Goal: Information Seeking & Learning: Learn about a topic

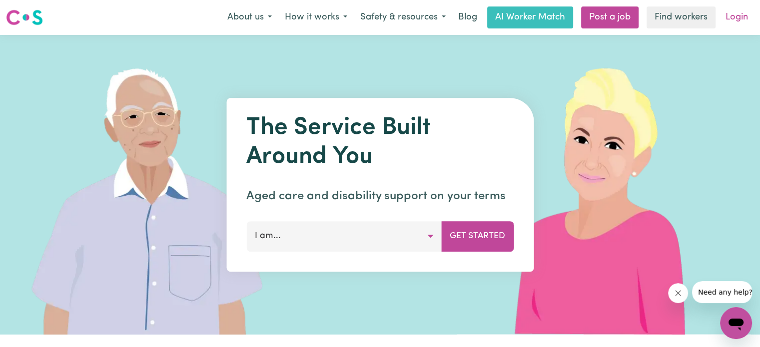
click at [740, 19] on link "Login" at bounding box center [736, 17] width 34 height 22
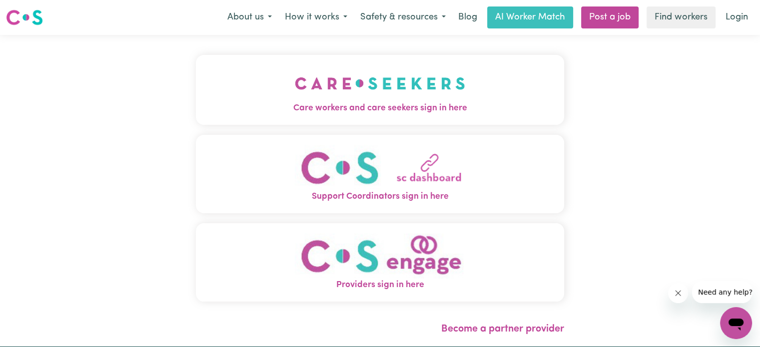
drag, startPoint x: 399, startPoint y: 93, endPoint x: 361, endPoint y: 101, distance: 38.3
click at [361, 101] on img "Care workers and care seekers sign in here" at bounding box center [380, 83] width 170 height 37
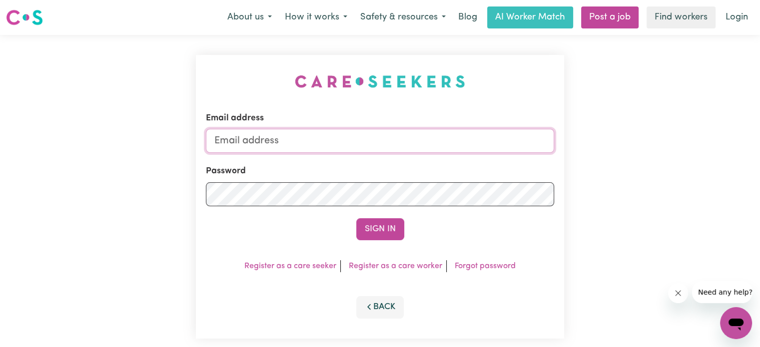
click at [240, 138] on input "Email address" at bounding box center [380, 141] width 348 height 24
type input "crwbrown74@gmail.com"
click at [298, 158] on form "Email address crwbrown74@gmail.com Password Sign In" at bounding box center [380, 176] width 348 height 128
click at [230, 207] on form "Email address crwbrown74@gmail.com Password Sign In" at bounding box center [380, 176] width 348 height 128
click at [398, 225] on button "Sign In" at bounding box center [380, 229] width 48 height 22
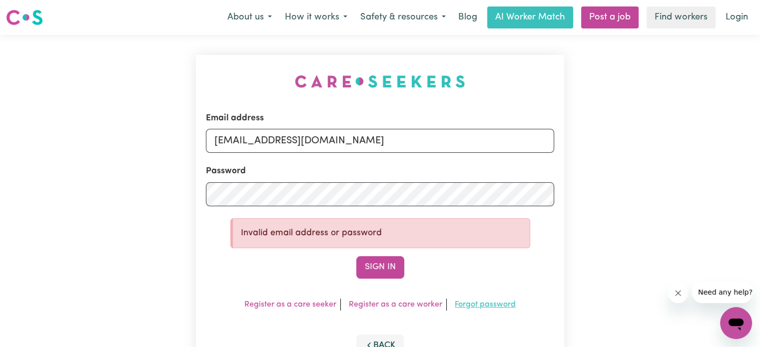
click at [475, 303] on link "Forgot password" at bounding box center [484, 305] width 61 height 8
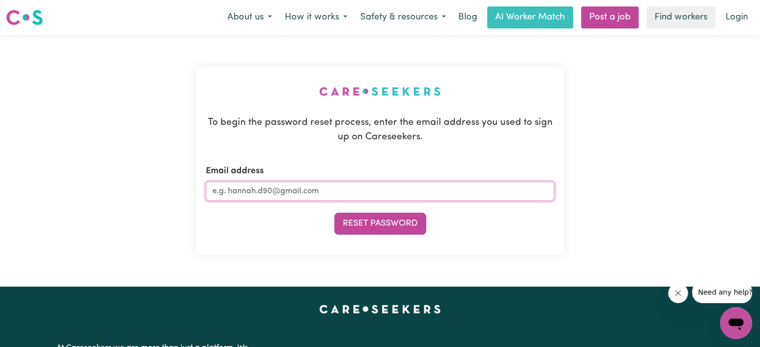
click at [226, 191] on input "Email address" at bounding box center [380, 191] width 348 height 19
click at [318, 189] on input "Email address" at bounding box center [380, 191] width 348 height 19
click at [321, 190] on input "Email address" at bounding box center [380, 191] width 348 height 19
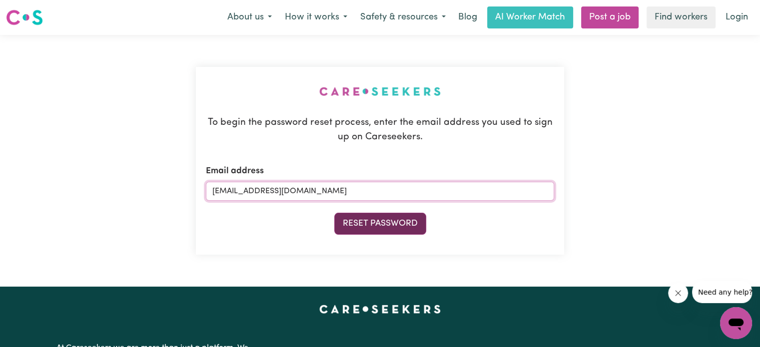
type input "crwbrown74@gmail.com"
click at [369, 225] on button "Reset Password" at bounding box center [380, 224] width 92 height 22
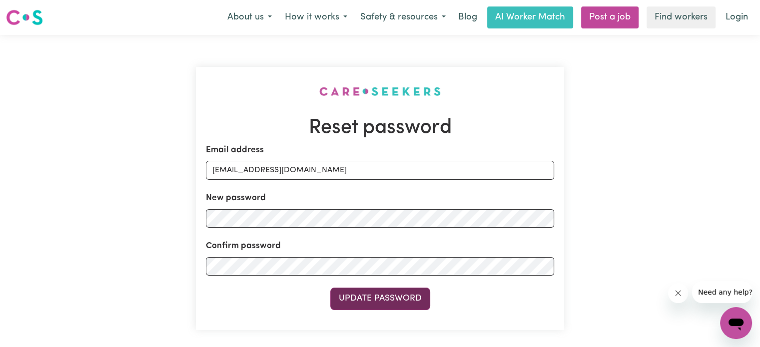
click at [342, 296] on button "Update Password" at bounding box center [380, 299] width 100 height 22
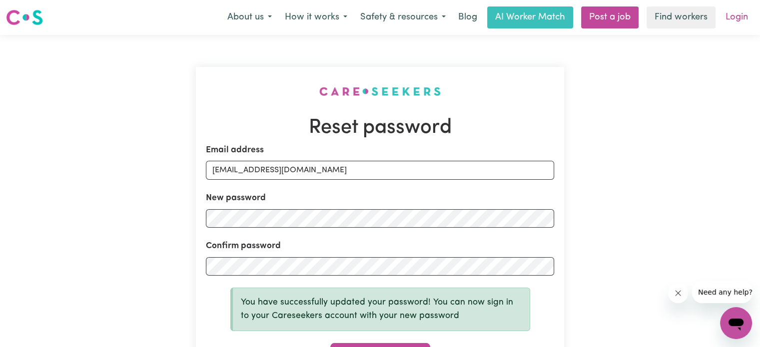
click at [731, 12] on link "Login" at bounding box center [736, 17] width 34 height 22
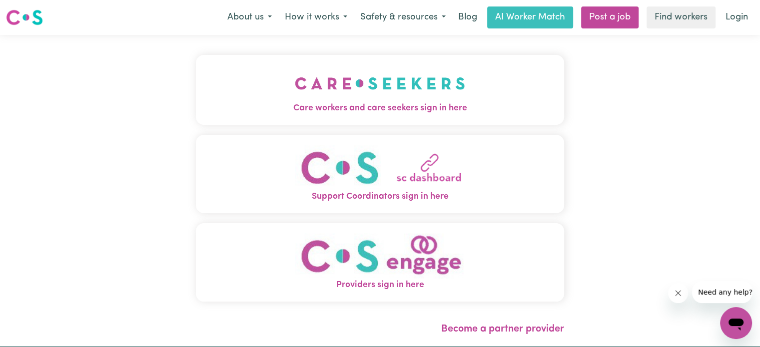
click at [418, 115] on button "Care workers and care seekers sign in here" at bounding box center [380, 90] width 368 height 70
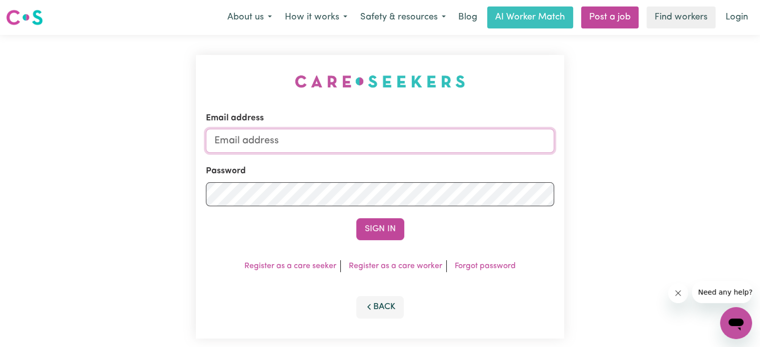
click at [254, 150] on input "Email address" at bounding box center [380, 141] width 348 height 24
type input "crwbrown74@gmail.com"
click at [367, 228] on button "Sign In" at bounding box center [380, 229] width 48 height 22
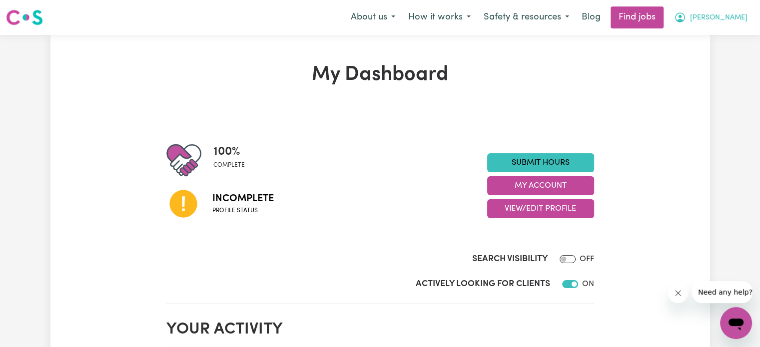
drag, startPoint x: 727, startPoint y: 2, endPoint x: 704, endPoint y: 9, distance: 24.0
click at [727, 2] on nav "Menu About us How it works Safety & resources Blog Find jobs Christine" at bounding box center [380, 17] width 760 height 35
click at [745, 13] on span "[PERSON_NAME]" at bounding box center [718, 17] width 57 height 11
click at [710, 39] on link "My Account" at bounding box center [713, 38] width 79 height 19
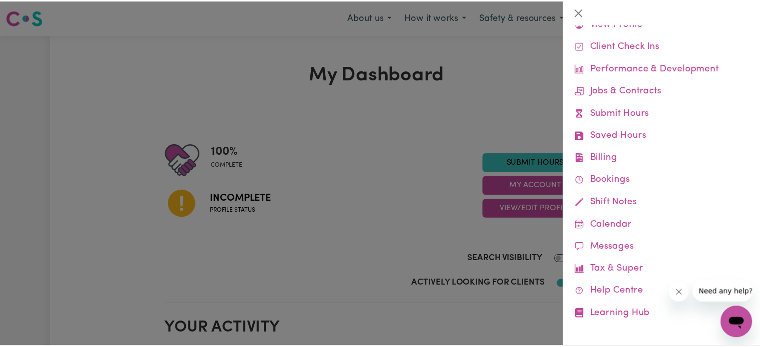
scroll to position [42, 0]
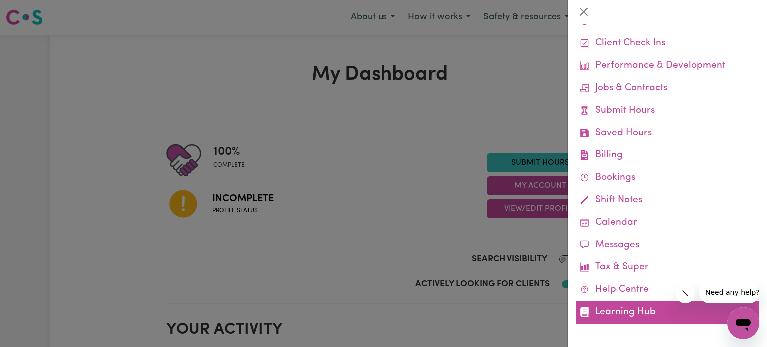
click at [617, 312] on link "Learning Hub" at bounding box center [667, 312] width 183 height 22
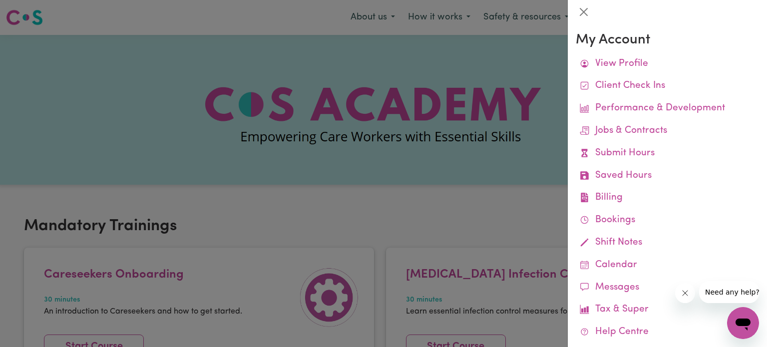
click at [359, 260] on div at bounding box center [383, 173] width 767 height 347
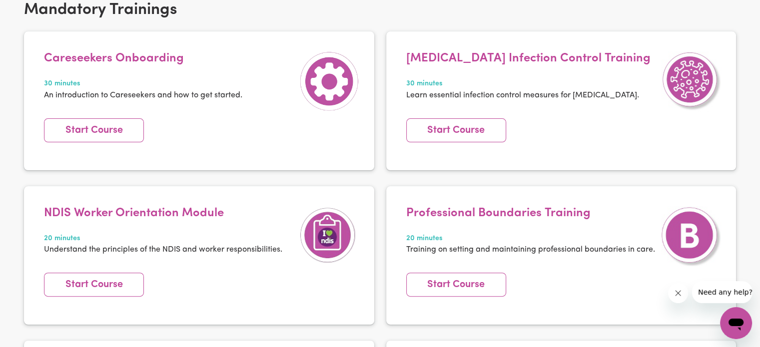
scroll to position [227, 0]
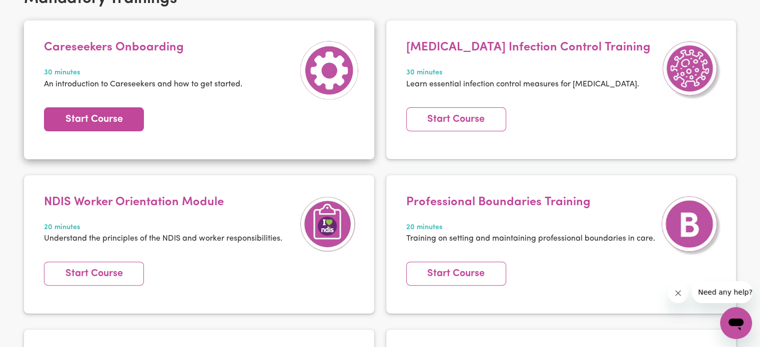
click at [87, 117] on link "Start Course" at bounding box center [94, 119] width 100 height 24
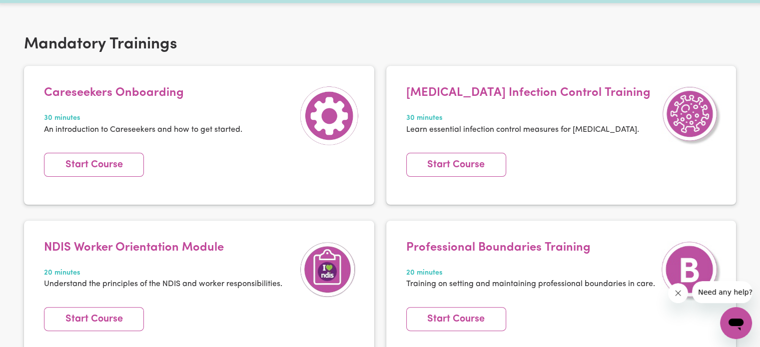
scroll to position [192, 0]
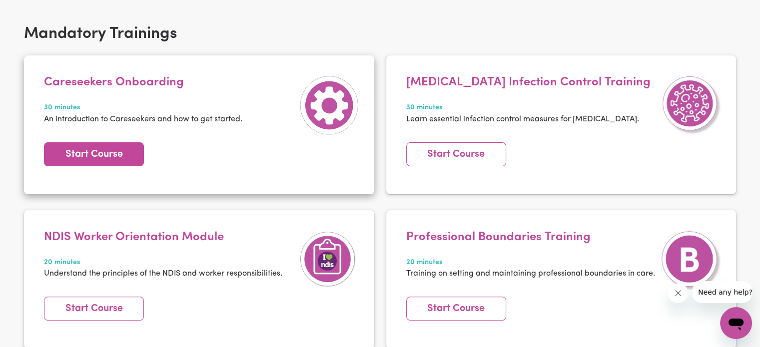
click at [83, 157] on link "Start Course" at bounding box center [94, 154] width 100 height 24
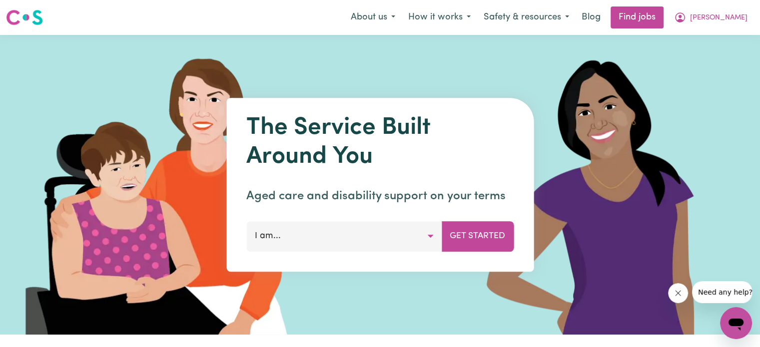
click at [431, 236] on button "I am..." at bounding box center [343, 236] width 195 height 30
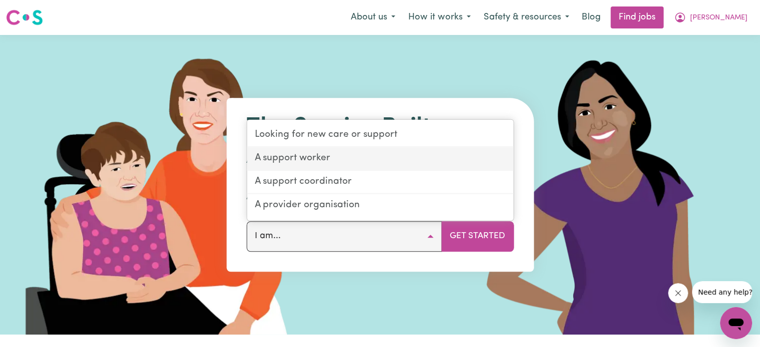
click at [332, 157] on link "A support worker" at bounding box center [380, 158] width 266 height 23
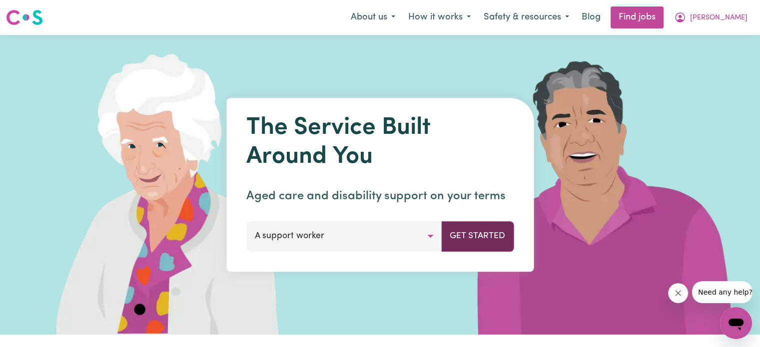
click at [485, 243] on button "Get Started" at bounding box center [477, 236] width 72 height 30
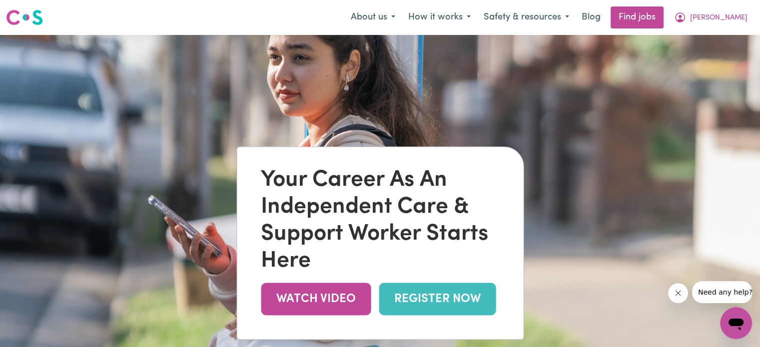
click at [414, 297] on link "REGISTER NOW" at bounding box center [437, 299] width 117 height 32
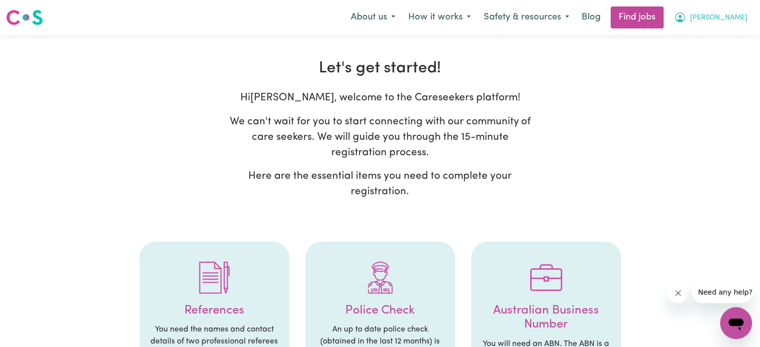
click at [746, 12] on span "[PERSON_NAME]" at bounding box center [718, 17] width 57 height 11
click at [713, 41] on link "My Account" at bounding box center [713, 38] width 79 height 19
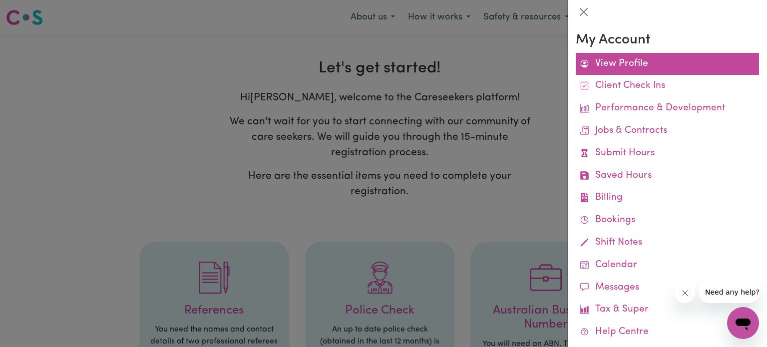
click at [642, 64] on link "View Profile" at bounding box center [667, 64] width 183 height 22
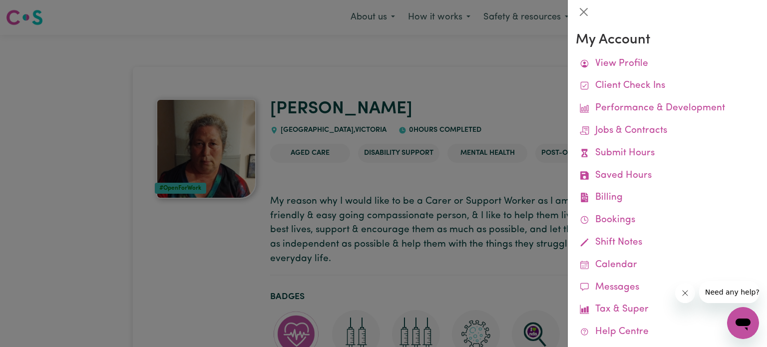
click at [446, 177] on div at bounding box center [383, 173] width 767 height 347
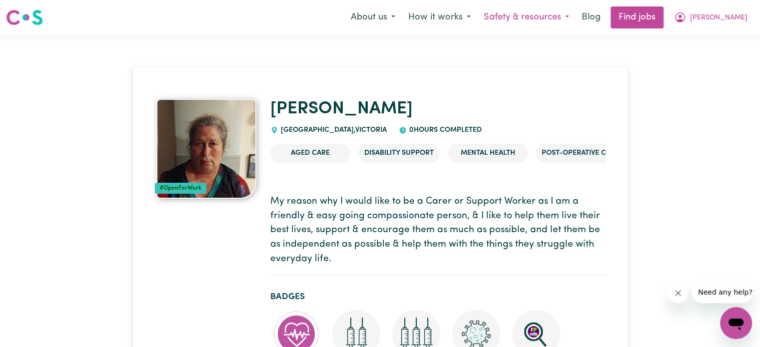
click at [565, 15] on button "Safety & resources" at bounding box center [526, 17] width 98 height 21
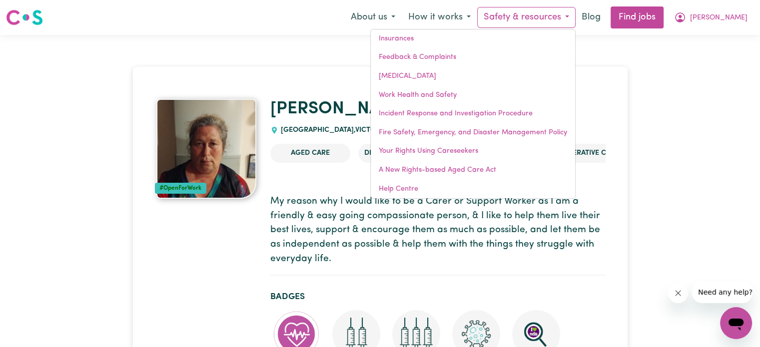
click at [565, 27] on button "Safety & resources" at bounding box center [526, 17] width 98 height 21
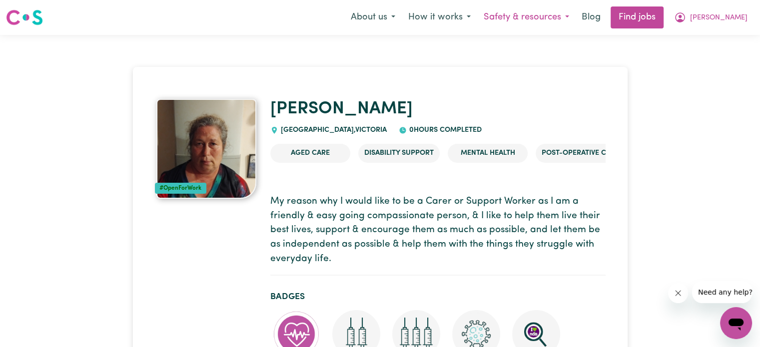
click at [541, 17] on button "Safety & resources" at bounding box center [526, 17] width 98 height 21
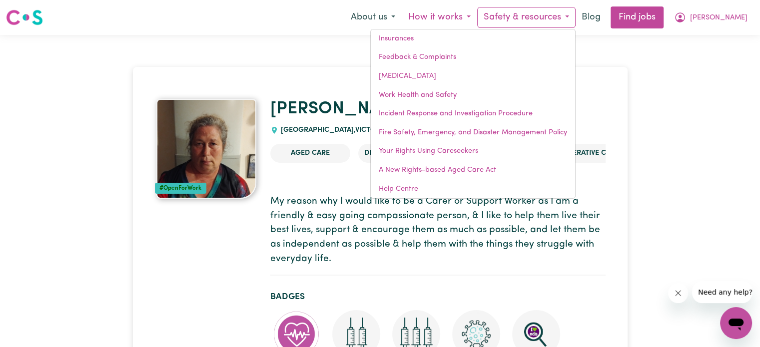
click at [477, 17] on button "How it works" at bounding box center [439, 17] width 75 height 21
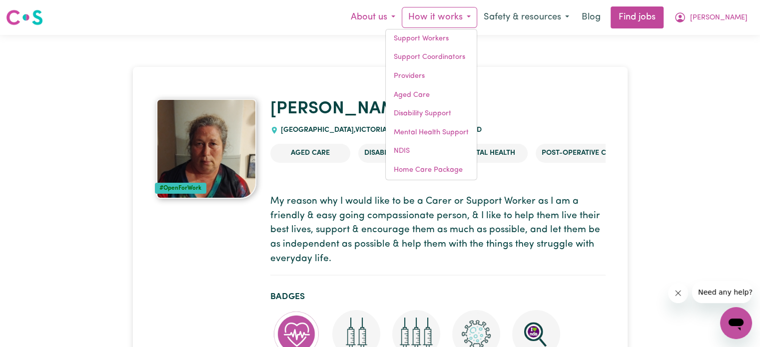
click at [402, 16] on button "About us" at bounding box center [372, 17] width 57 height 21
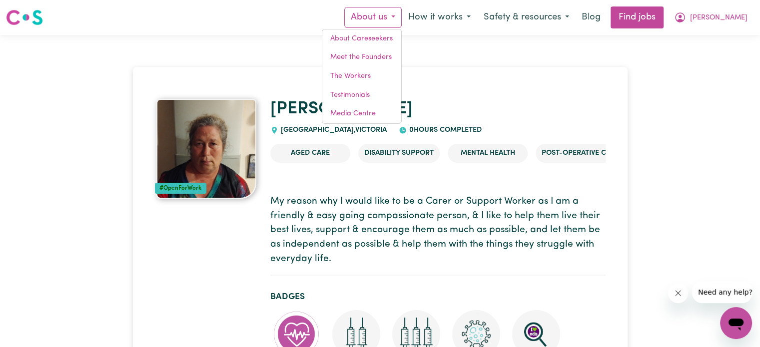
click at [402, 16] on button "About us" at bounding box center [372, 17] width 57 height 21
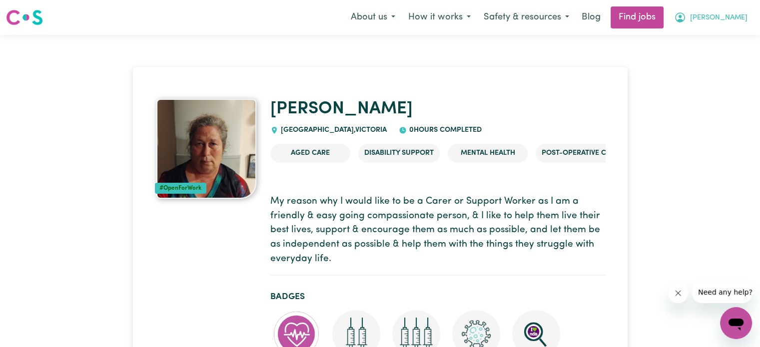
click at [747, 11] on button "[PERSON_NAME]" at bounding box center [710, 17] width 86 height 21
click at [739, 14] on span "[PERSON_NAME]" at bounding box center [718, 17] width 57 height 11
click at [714, 51] on link "My Dashboard" at bounding box center [713, 57] width 79 height 19
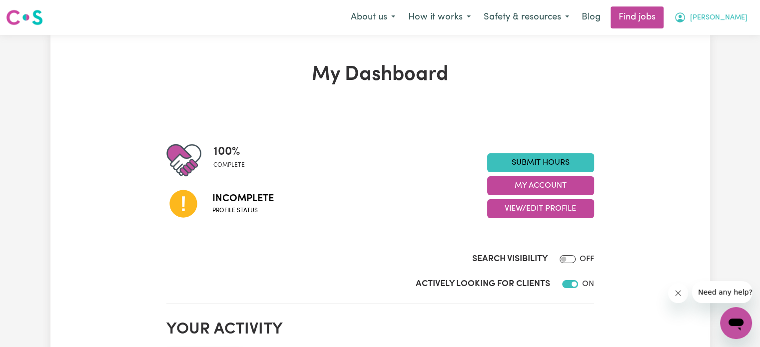
click at [735, 16] on span "[PERSON_NAME]" at bounding box center [718, 17] width 57 height 11
click at [711, 42] on link "My Account" at bounding box center [713, 38] width 79 height 19
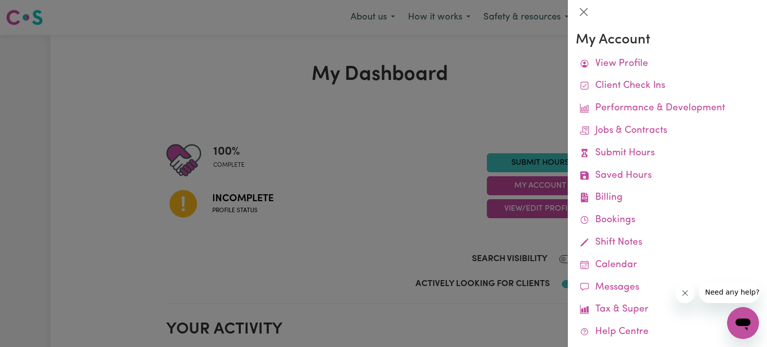
click at [757, 207] on div "My Account View Profile Client Check Ins Performance & Development Jobs & Contr…" at bounding box center [667, 185] width 199 height 323
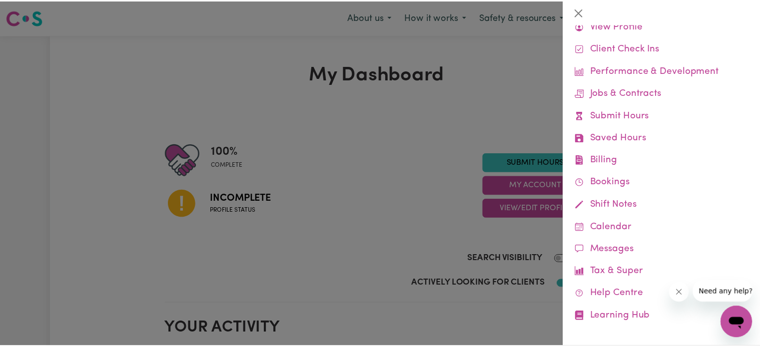
scroll to position [42, 0]
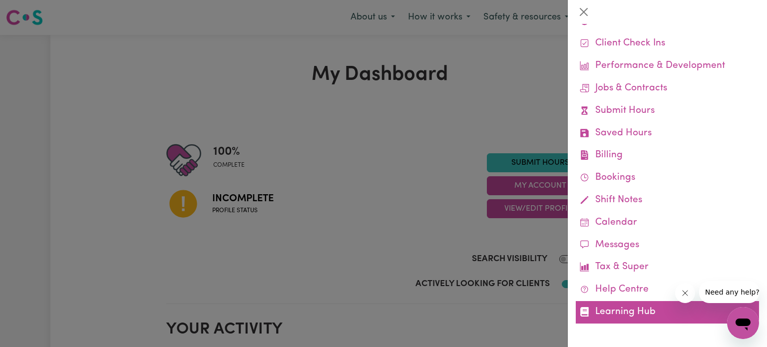
click at [619, 312] on link "Learning Hub" at bounding box center [667, 312] width 183 height 22
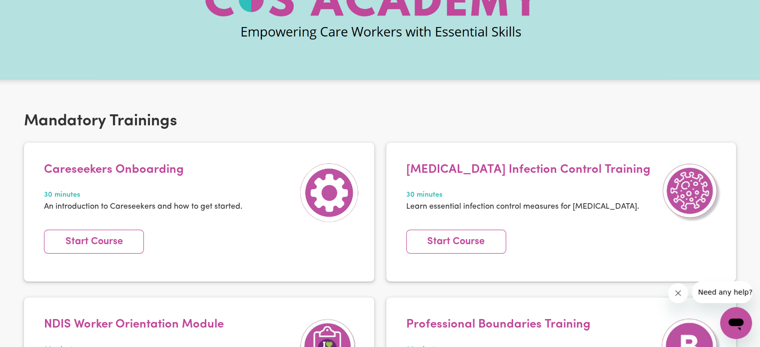
scroll to position [90, 0]
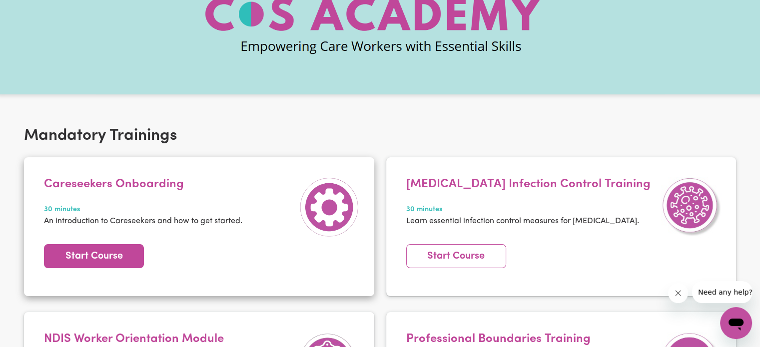
click at [102, 250] on link "Start Course" at bounding box center [94, 256] width 100 height 24
